Goal: Register for event/course

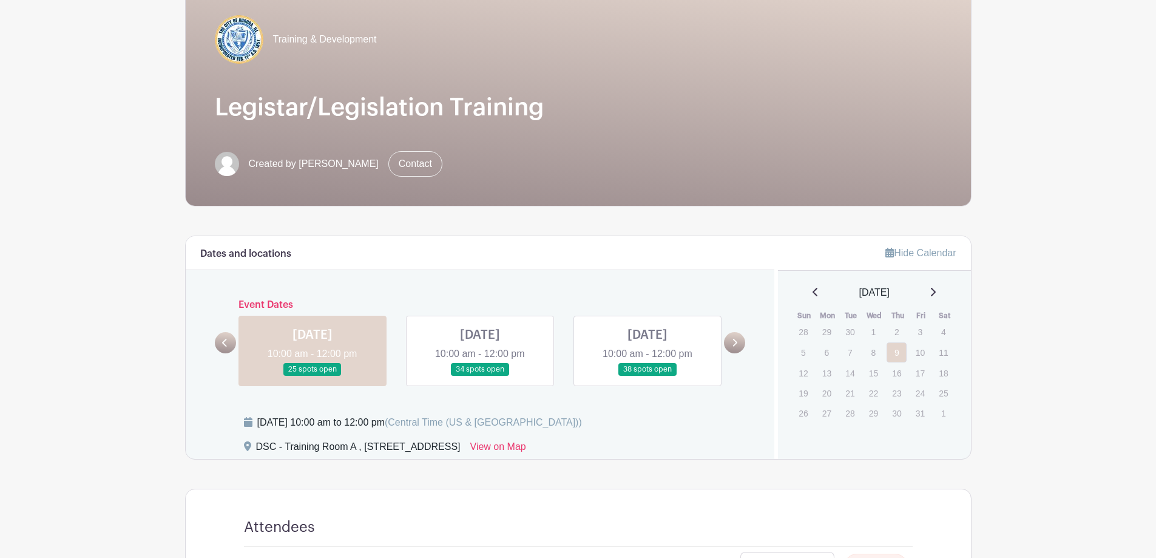
scroll to position [121, 0]
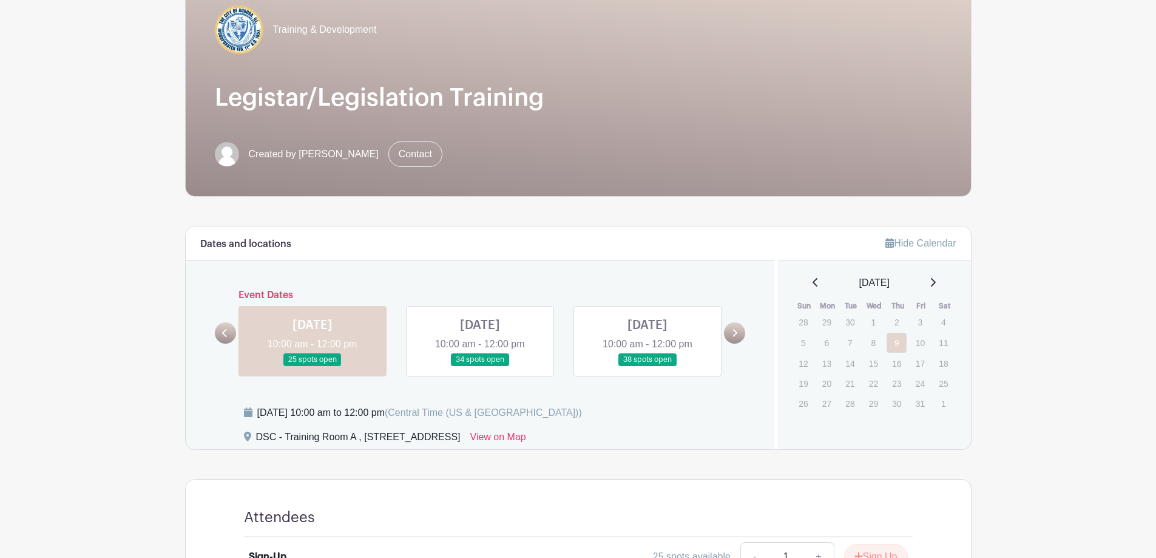
click at [480, 366] on link at bounding box center [480, 366] width 0 height 0
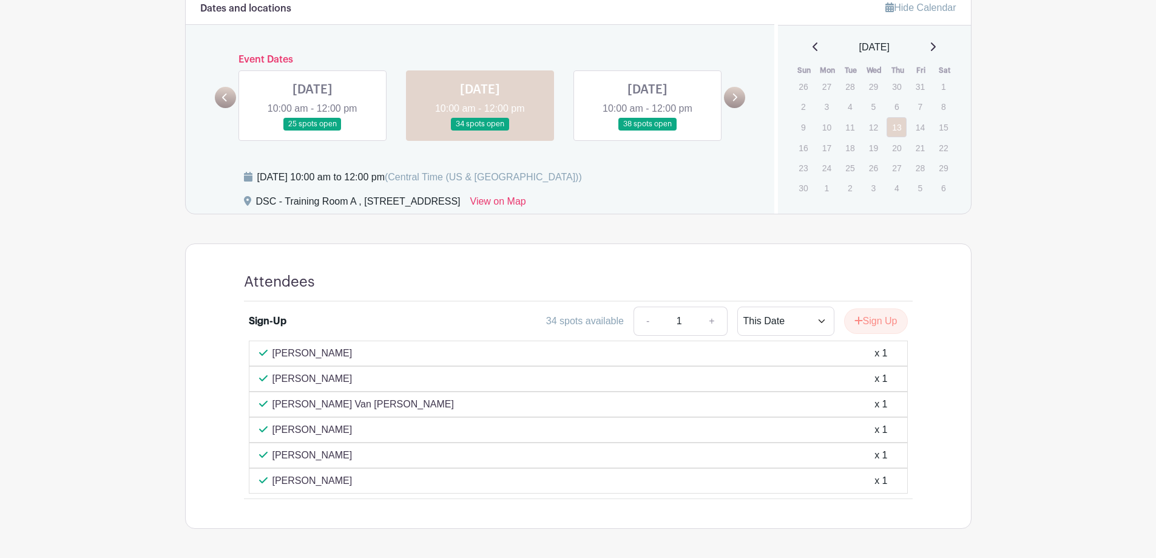
scroll to position [364, 0]
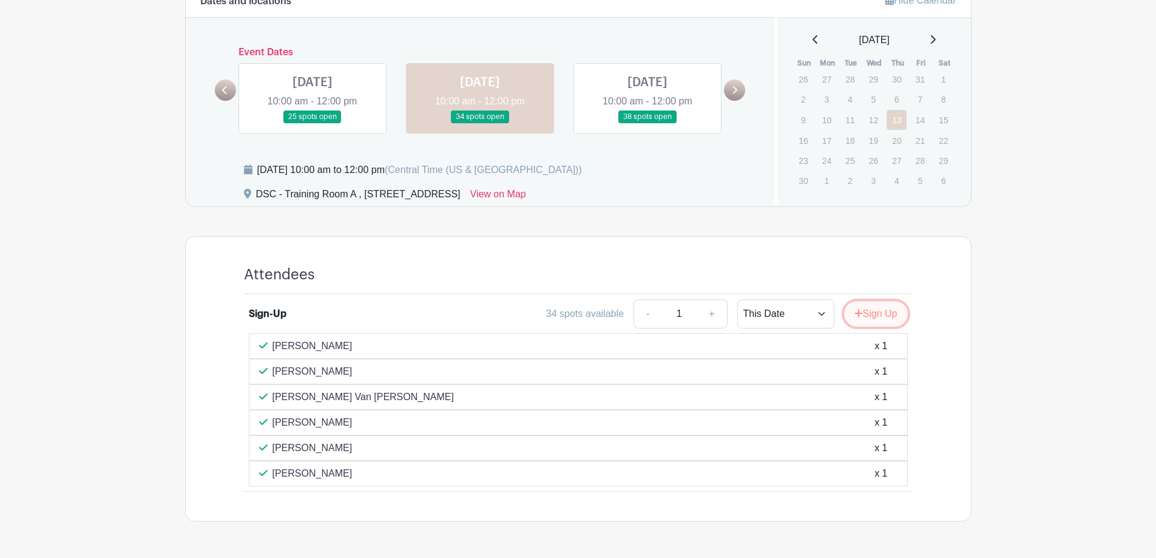
click at [875, 316] on button "Sign Up" at bounding box center [876, 313] width 64 height 25
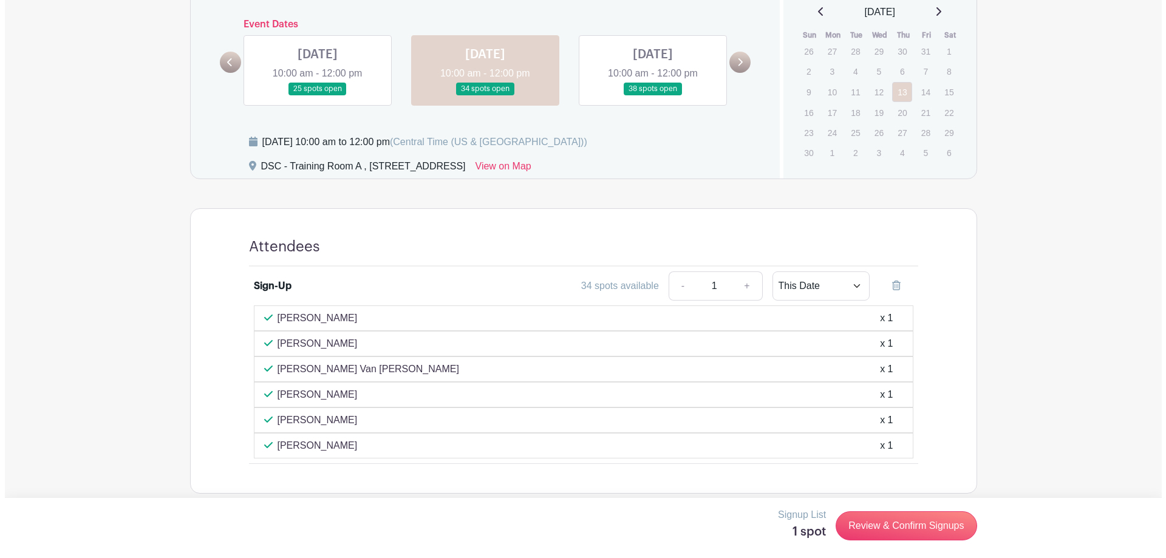
scroll to position [404, 0]
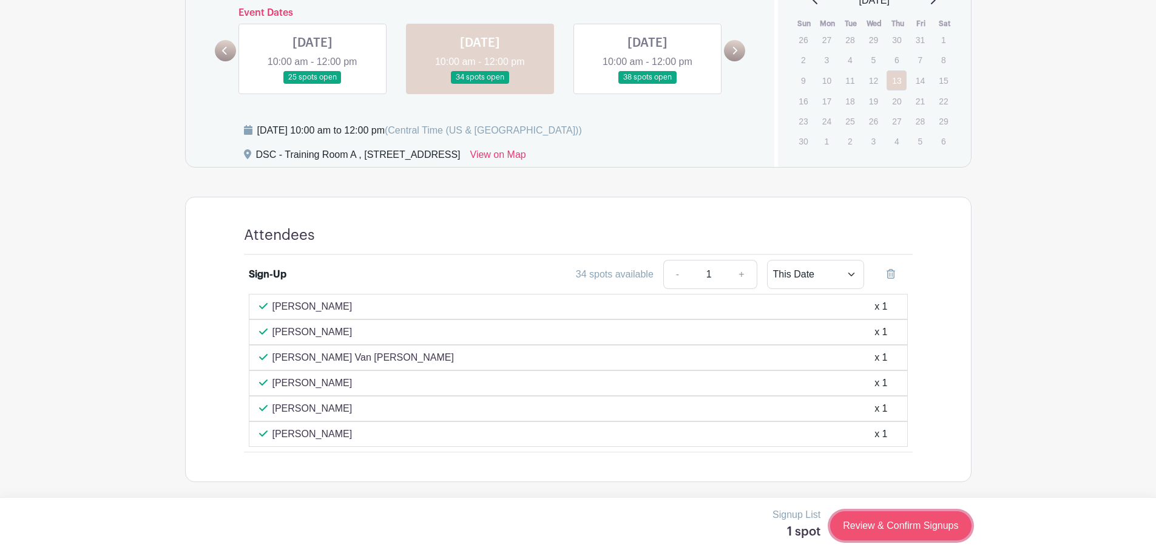
click at [918, 521] on link "Review & Confirm Signups" at bounding box center [900, 525] width 141 height 29
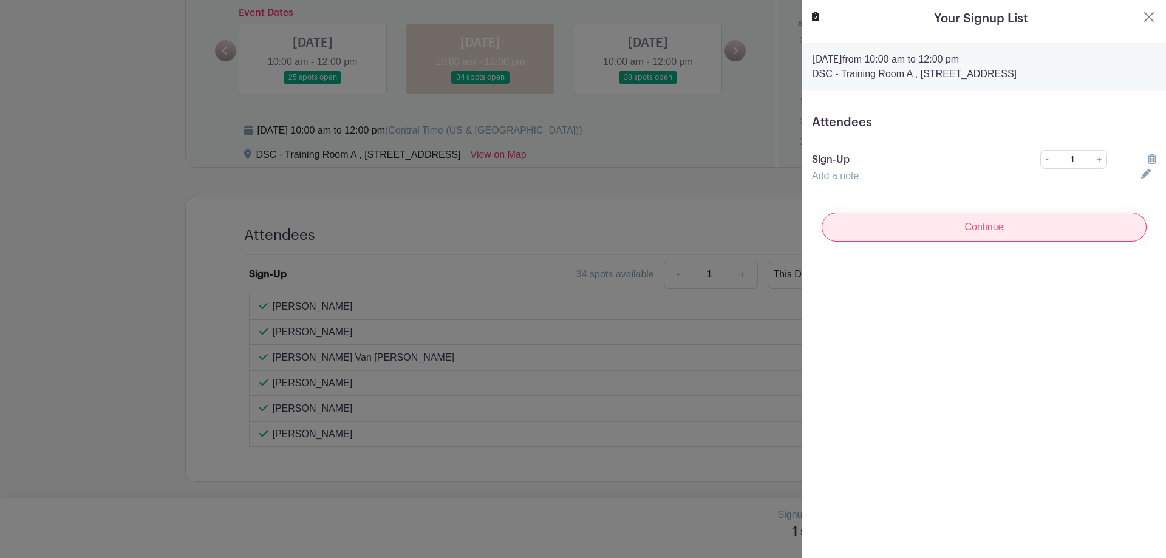
click at [1052, 235] on input "Continue" at bounding box center [983, 226] width 325 height 29
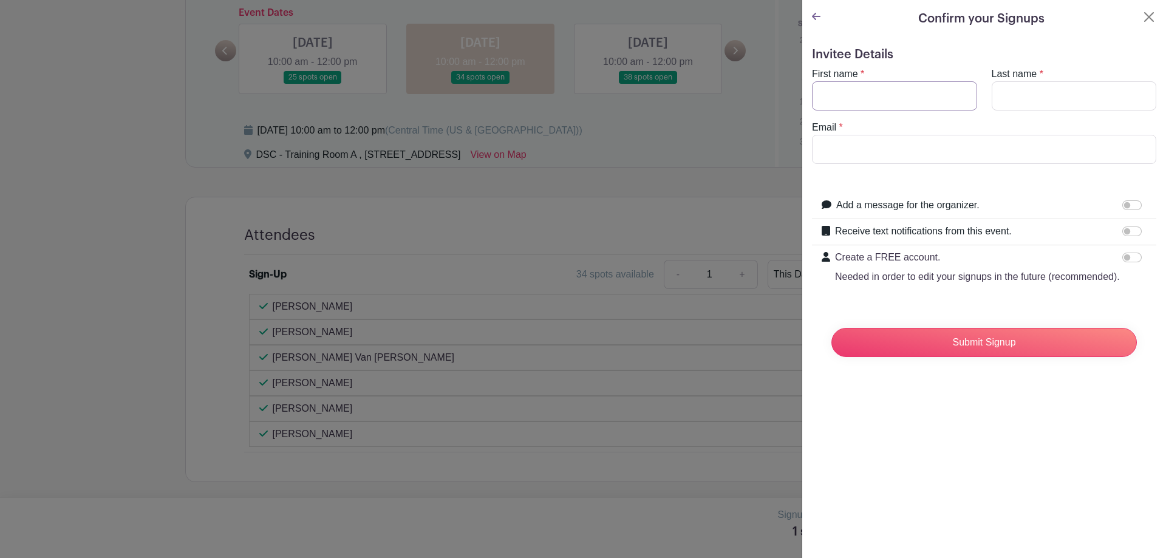
click at [881, 90] on input "First name" at bounding box center [894, 95] width 165 height 29
type input "karina"
click at [1017, 90] on input "Last name" at bounding box center [1073, 95] width 165 height 29
type input "[PERSON_NAME]"
click at [1024, 145] on input "Email" at bounding box center [984, 149] width 344 height 29
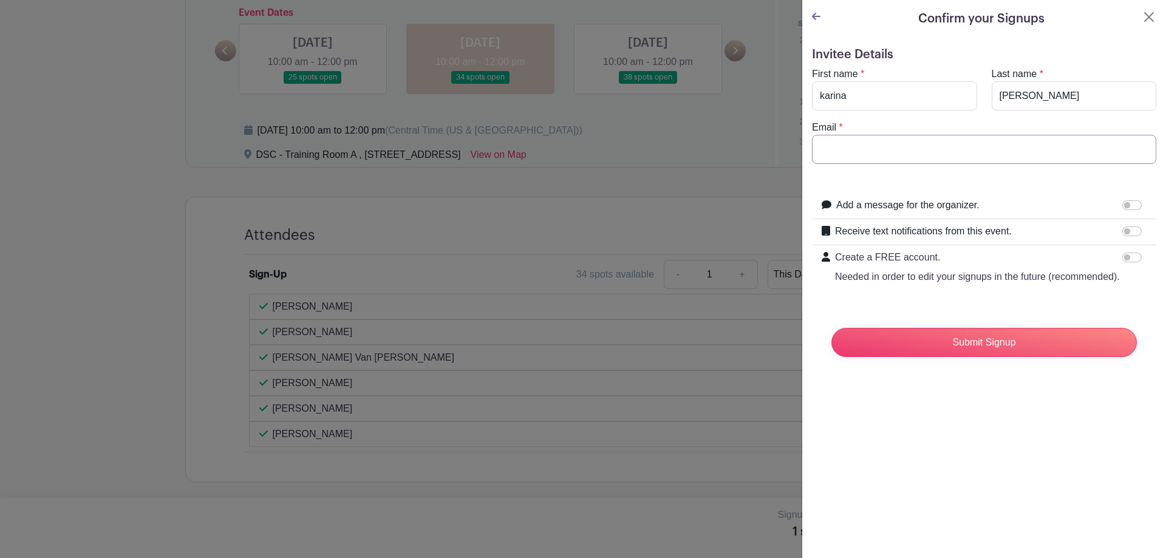
type input "[EMAIL_ADDRESS][DOMAIN_NAME]"
click at [957, 355] on input "Submit Signup" at bounding box center [983, 342] width 305 height 29
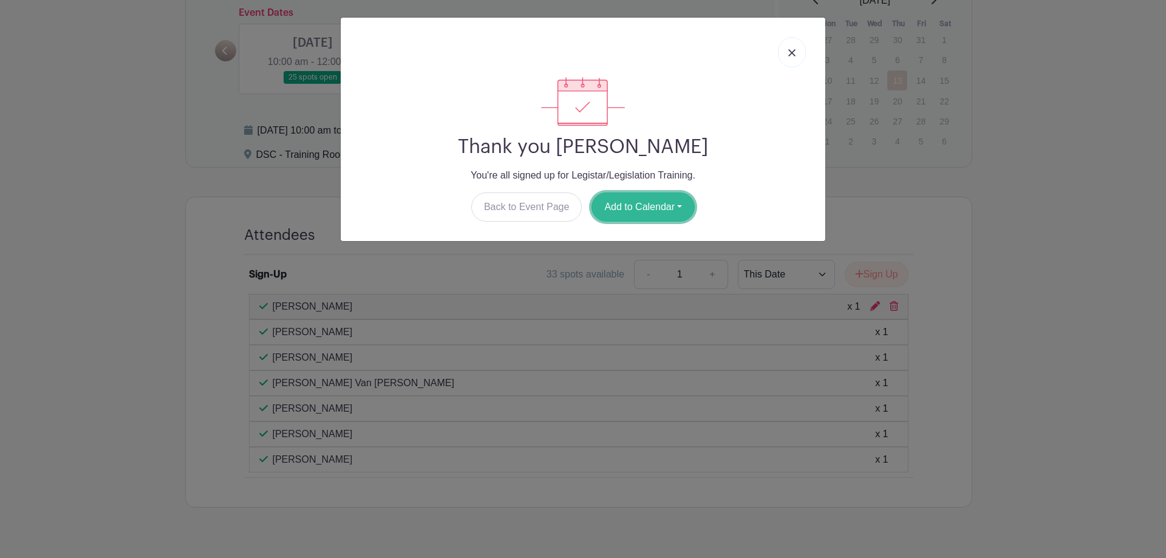
click at [629, 207] on button "Add to Calendar" at bounding box center [642, 206] width 103 height 29
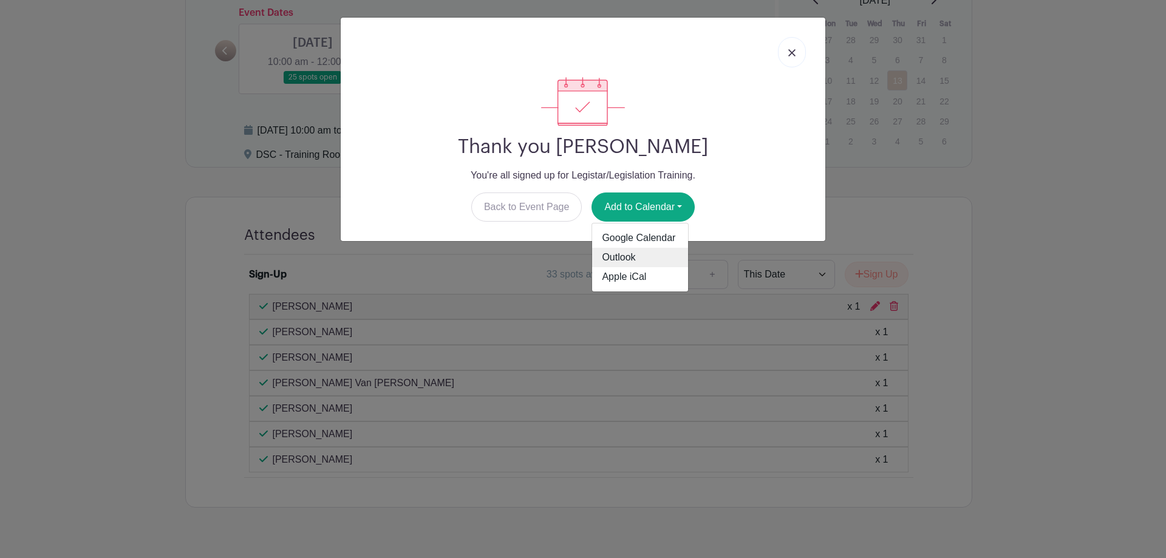
click at [637, 258] on link "Outlook" at bounding box center [640, 257] width 96 height 19
